Goal: Information Seeking & Learning: Find specific fact

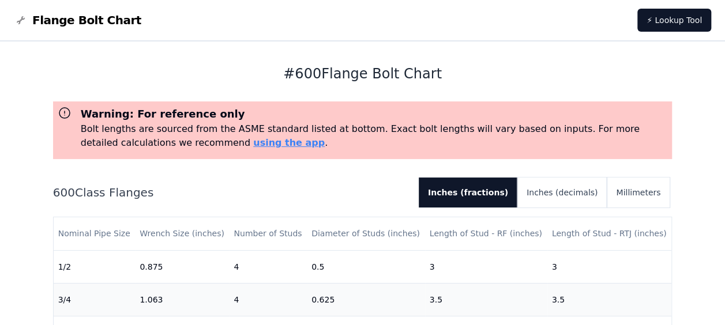
drag, startPoint x: 209, startPoint y: 59, endPoint x: 284, endPoint y: 21, distance: 84.6
click at [284, 21] on nav "Flange Bolt Chart ⚡ Lookup Tool" at bounding box center [362, 21] width 725 height 42
drag, startPoint x: 269, startPoint y: 3, endPoint x: 580, endPoint y: 54, distance: 315.6
click at [580, 54] on div "# 600 Flange Bolt Chart Warning: For reference only Bolt lengths are sourced fr…" at bounding box center [362, 251] width 619 height 419
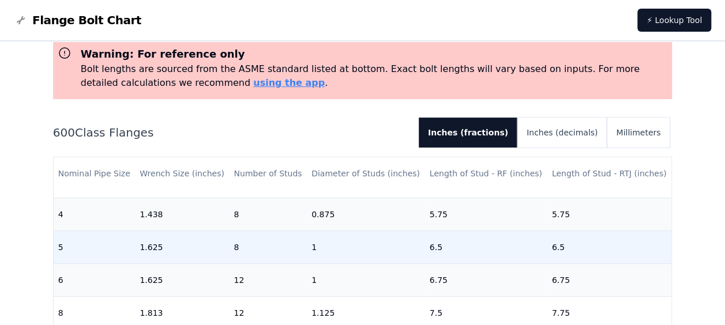
scroll to position [173, 0]
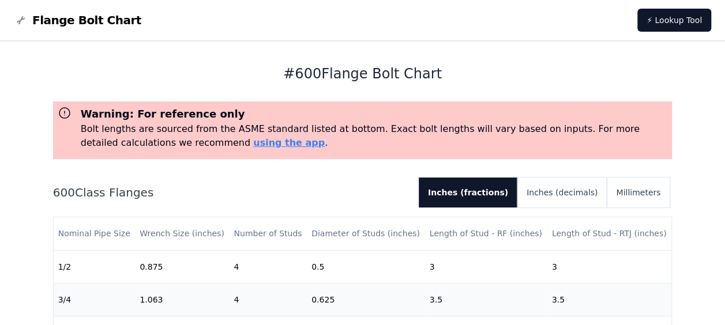
drag, startPoint x: 78, startPoint y: 202, endPoint x: 75, endPoint y: 196, distance: 7.0
click at [78, 202] on div "600 Class Flanges Inches (fractions) Inches (decimals) Millimeters" at bounding box center [362, 193] width 619 height 30
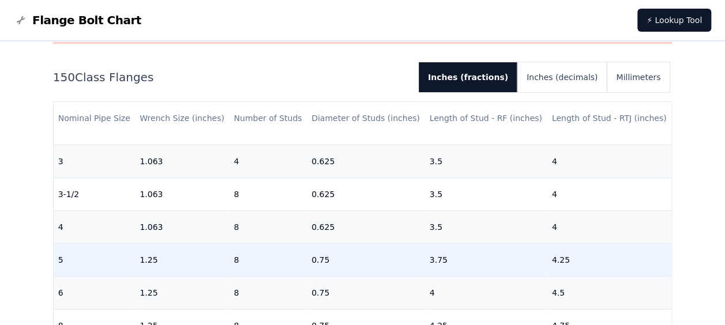
scroll to position [288, 0]
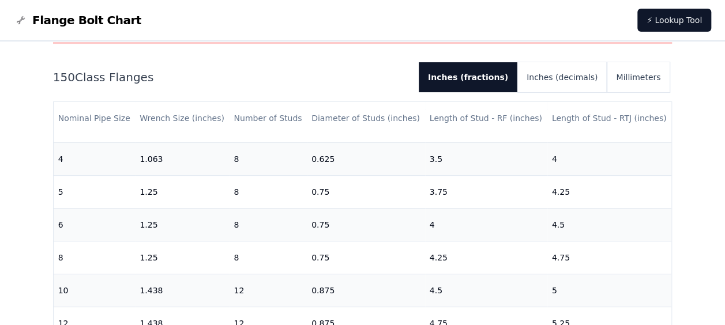
click at [329, 63] on div "150 Class Flanges Inches (fractions) Inches (decimals) Millimeters" at bounding box center [362, 77] width 619 height 30
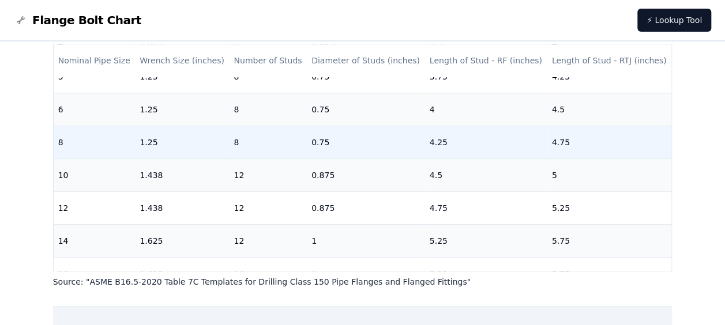
scroll to position [288, 0]
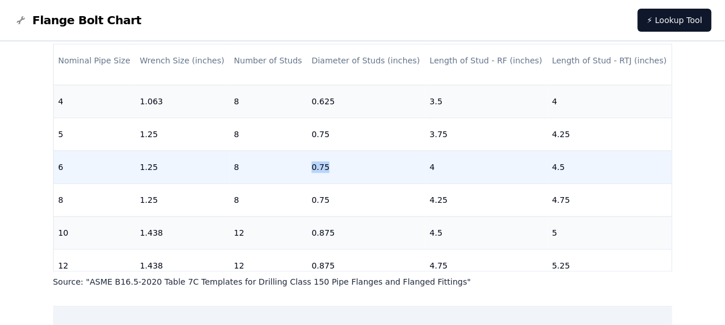
drag, startPoint x: 322, startPoint y: 168, endPoint x: 304, endPoint y: 167, distance: 17.9
click at [307, 167] on td "0.75" at bounding box center [366, 166] width 118 height 33
copy td "0.75"
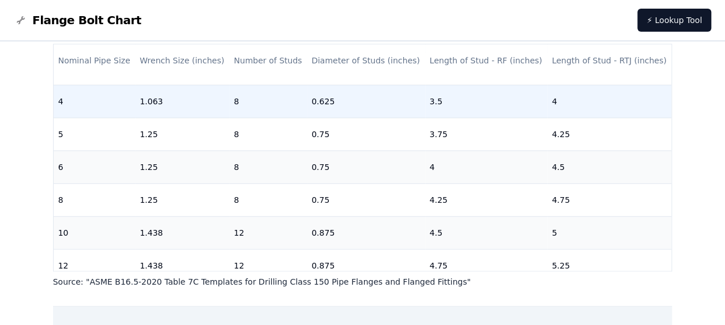
click at [330, 101] on td "0.625" at bounding box center [366, 101] width 118 height 33
drag, startPoint x: 329, startPoint y: 101, endPoint x: 304, endPoint y: 104, distance: 24.5
click at [307, 104] on td "0.625" at bounding box center [366, 101] width 118 height 33
drag, startPoint x: 304, startPoint y: 104, endPoint x: 311, endPoint y: 104, distance: 6.9
copy td "0.625"
